Goal: Transaction & Acquisition: Purchase product/service

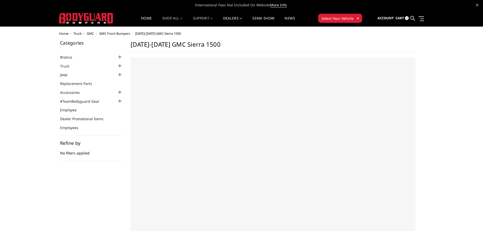
select select "US"
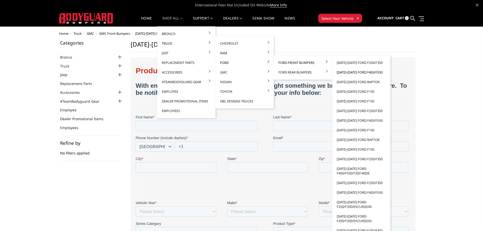
click at [350, 71] on link "[DATE]-[DATE] Ford F450/F550" at bounding box center [361, 72] width 54 height 10
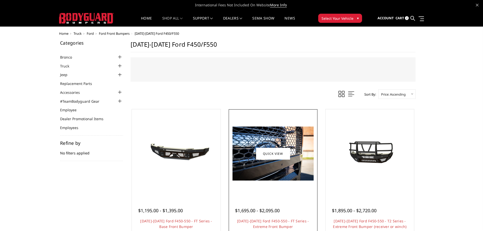
click at [277, 172] on img at bounding box center [273, 154] width 81 height 54
